Goal: Obtain resource: Download file/media

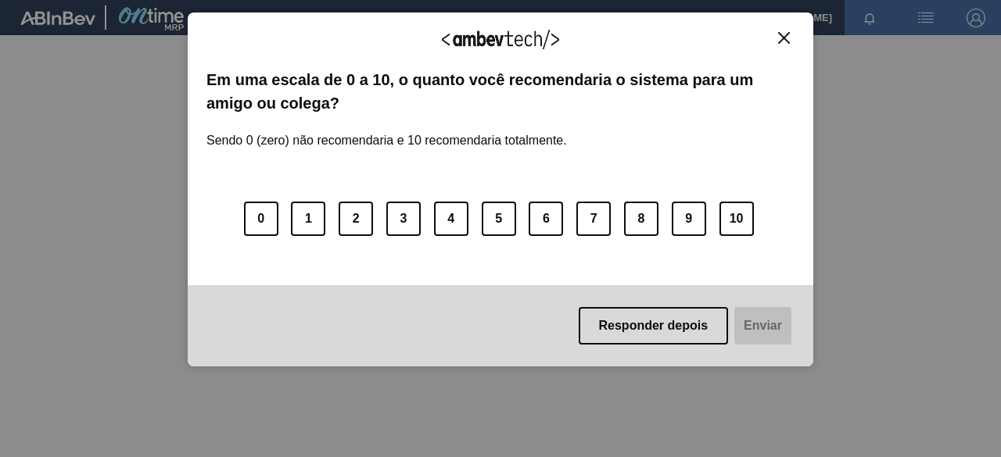
click at [785, 35] on img "Close" at bounding box center [784, 38] width 12 height 12
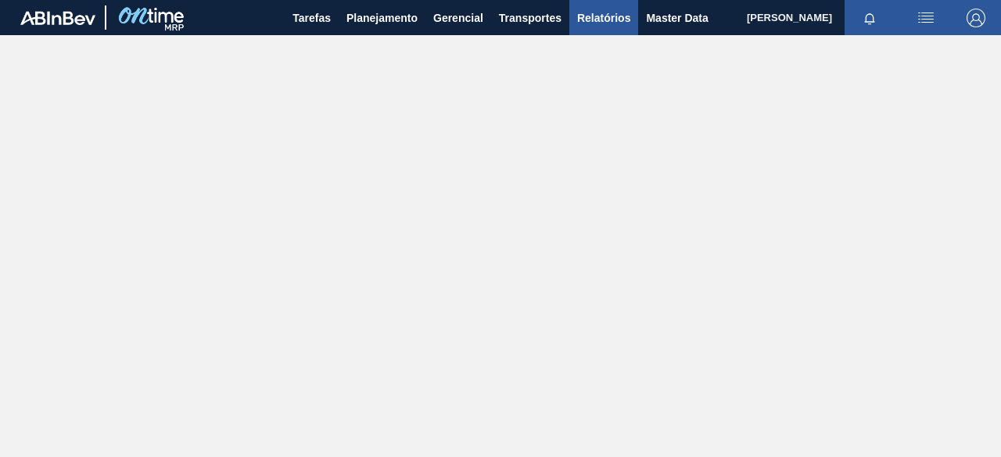
click at [607, 12] on span "Relatórios" at bounding box center [603, 18] width 53 height 19
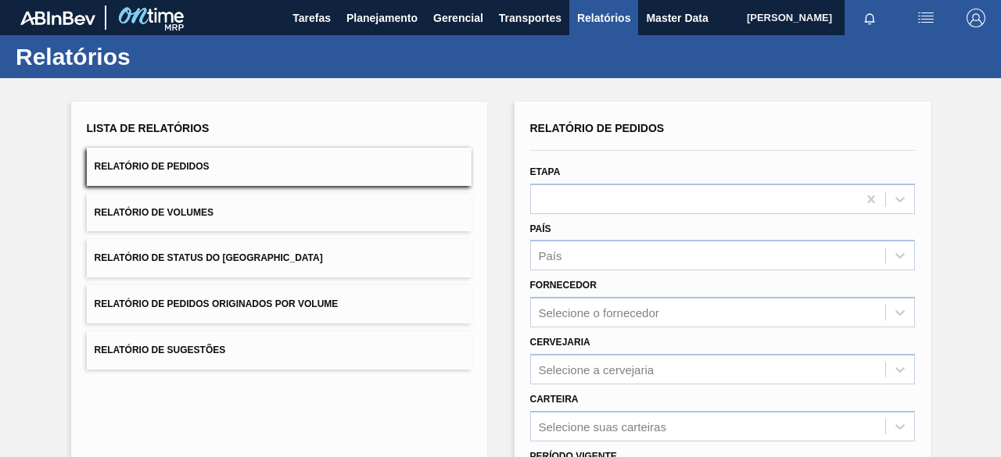
click at [344, 309] on button "Relatório de Pedidos Originados por Volume" at bounding box center [279, 304] width 385 height 38
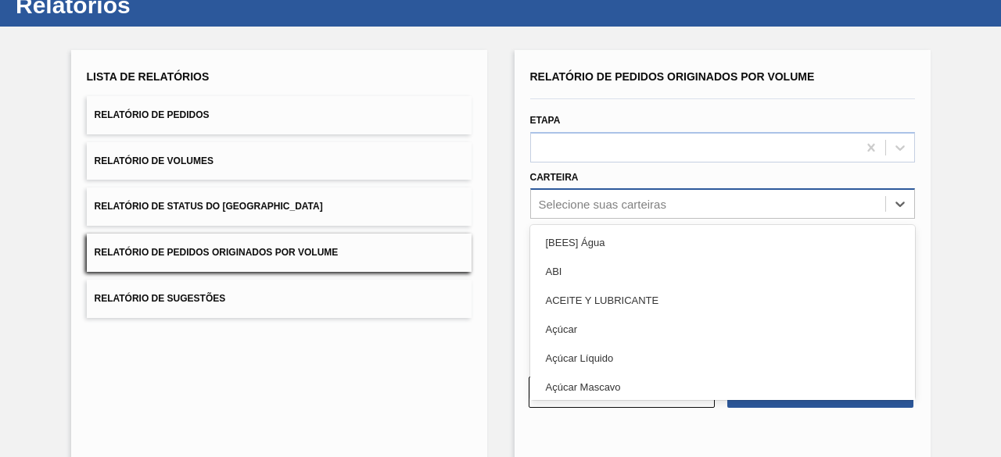
click at [595, 219] on div "option [BEES] Água focused, 1 of 101. 101 results available. Use Up and Down to…" at bounding box center [722, 203] width 385 height 30
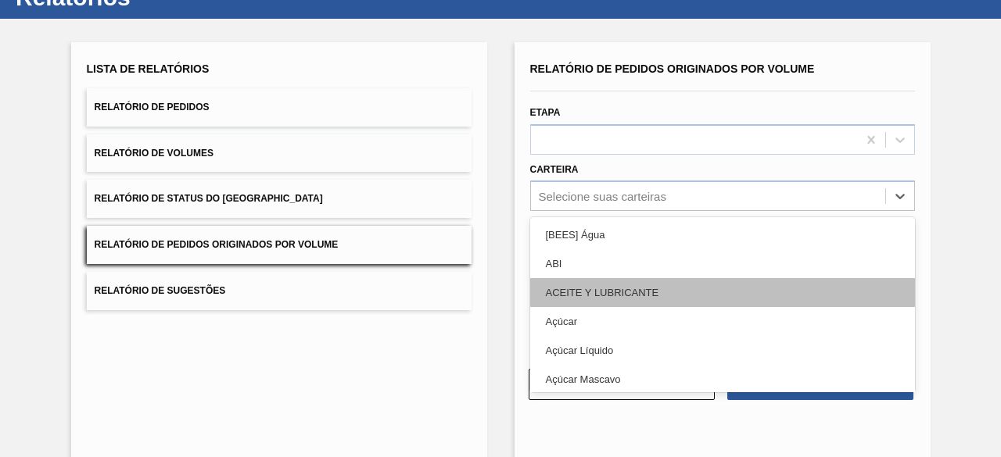
scroll to position [59, 0]
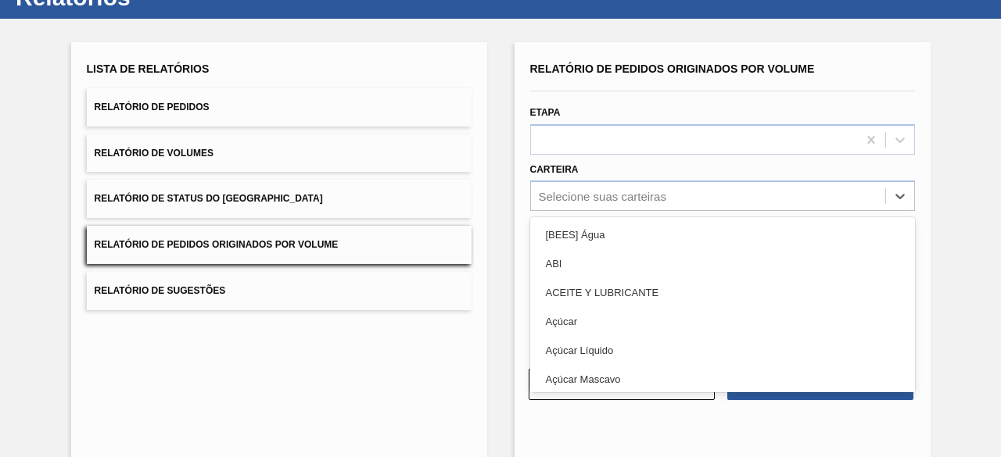
click at [600, 314] on div "Açúcar" at bounding box center [722, 321] width 385 height 29
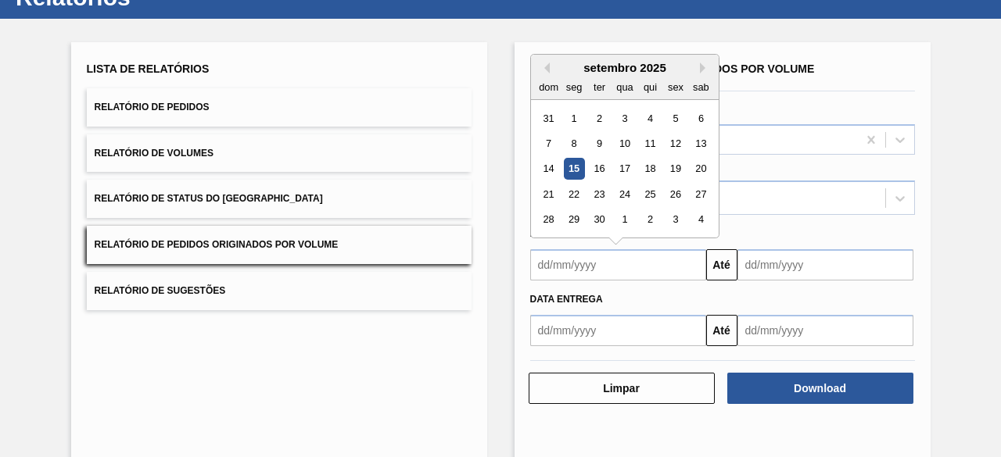
click at [611, 256] on input "text" at bounding box center [618, 264] width 176 height 31
click at [552, 167] on div "14" at bounding box center [548, 169] width 21 height 21
type input "[DATE]"
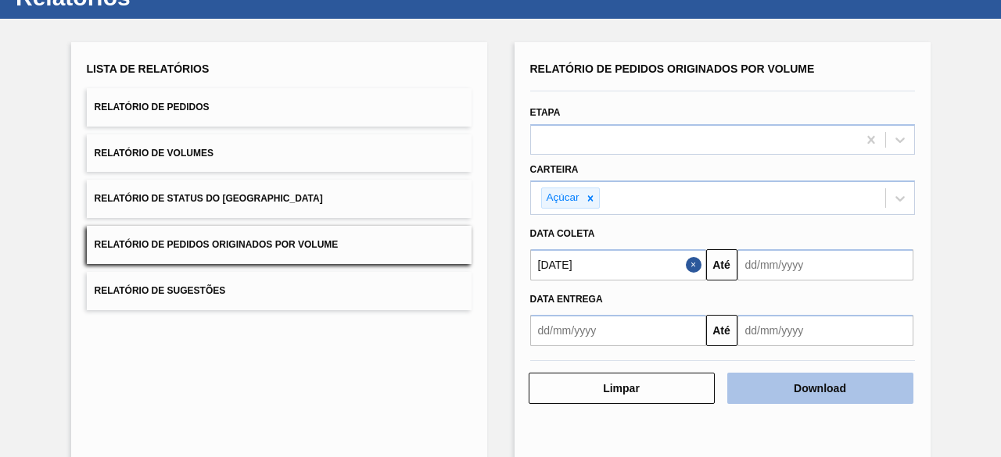
click at [760, 376] on button "Download" at bounding box center [820, 388] width 186 height 31
